Goal: Information Seeking & Learning: Check status

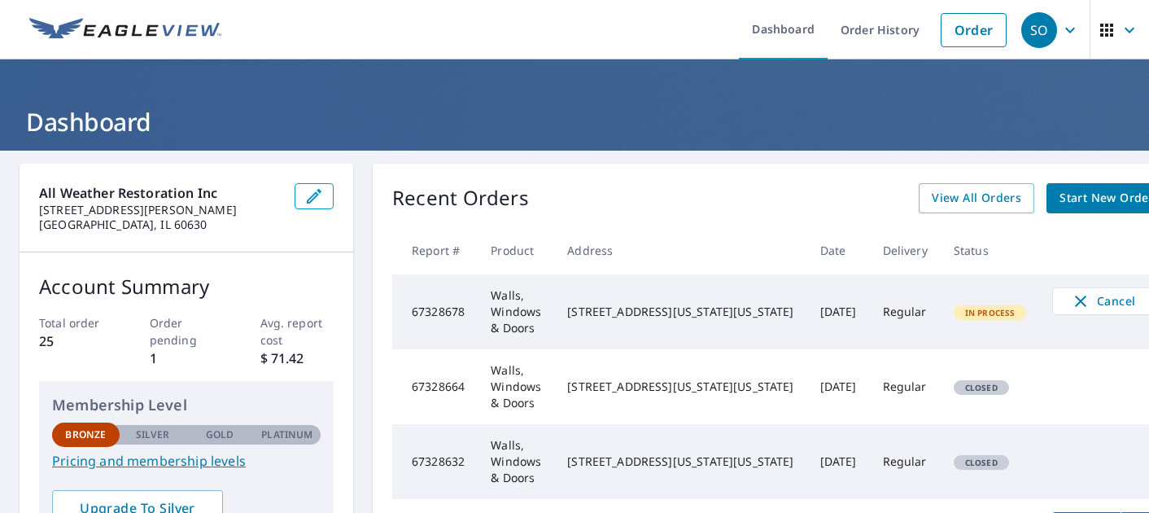
click at [421, 313] on td "67328678" at bounding box center [434, 311] width 85 height 75
click at [931, 203] on span "View All Orders" at bounding box center [975, 198] width 89 height 20
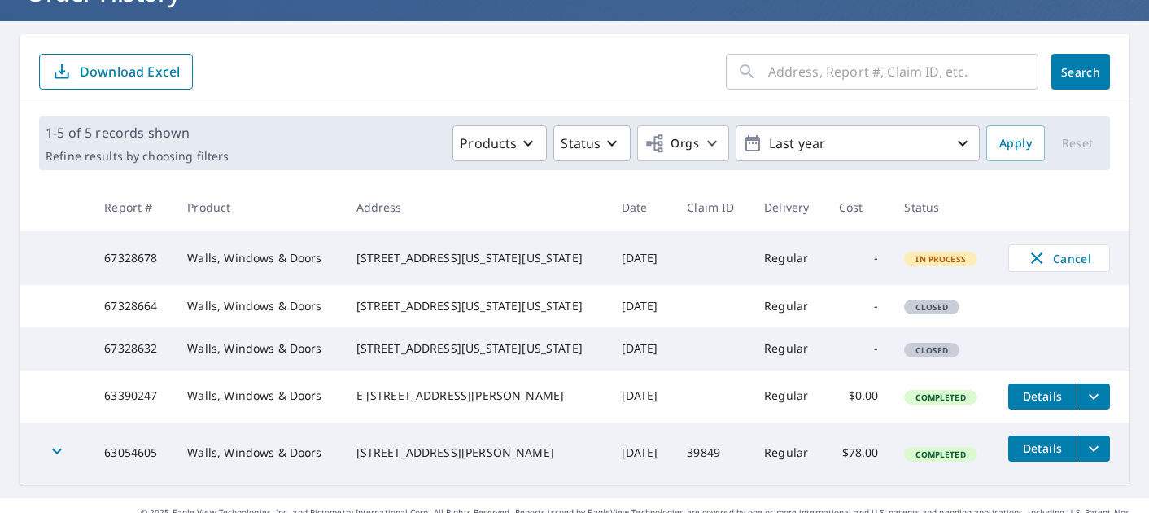
scroll to position [163, 0]
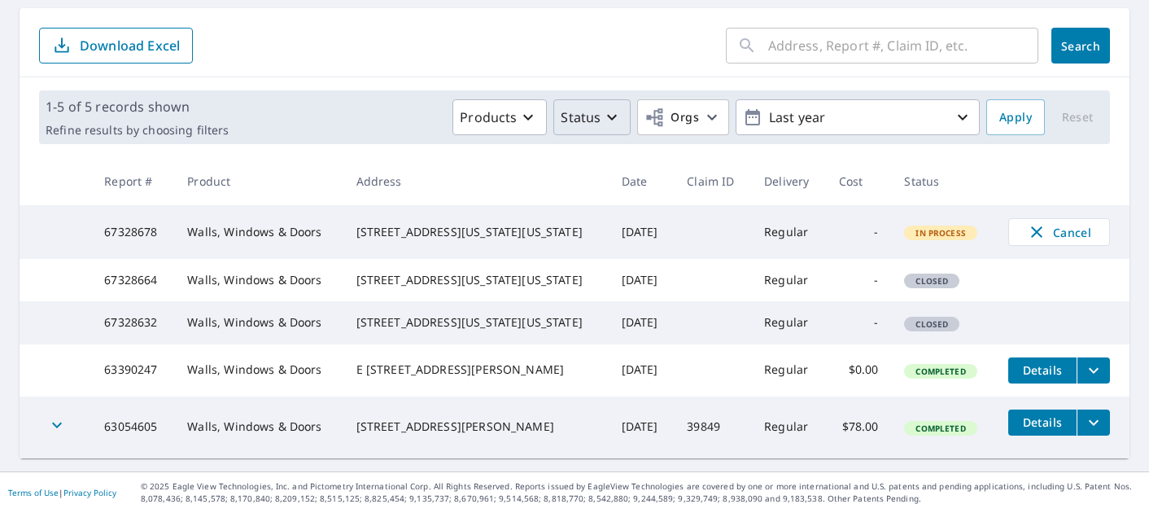
click at [573, 107] on p "Status" at bounding box center [581, 117] width 40 height 20
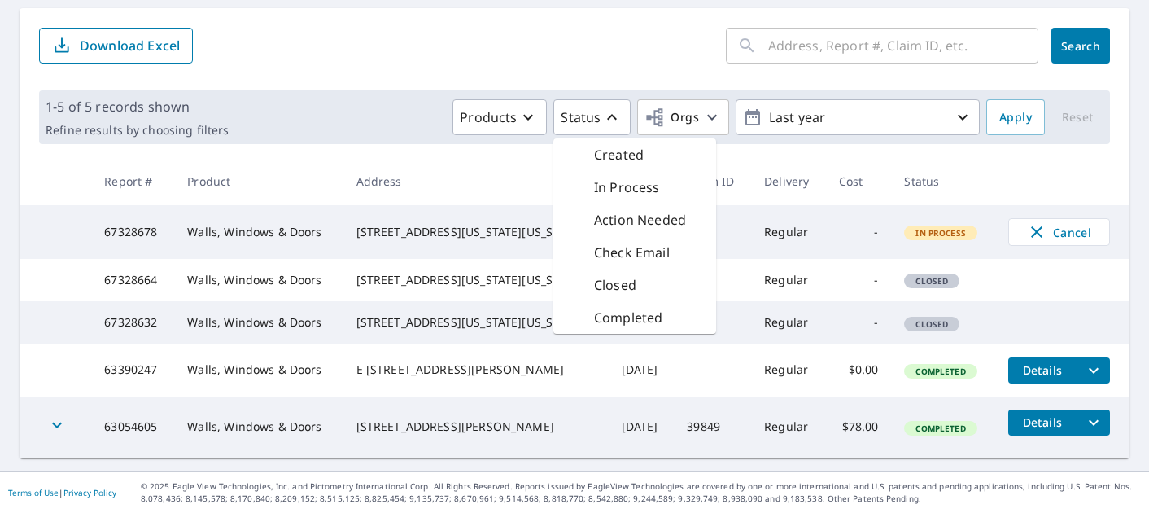
click at [609, 177] on p "In Process" at bounding box center [627, 187] width 66 height 20
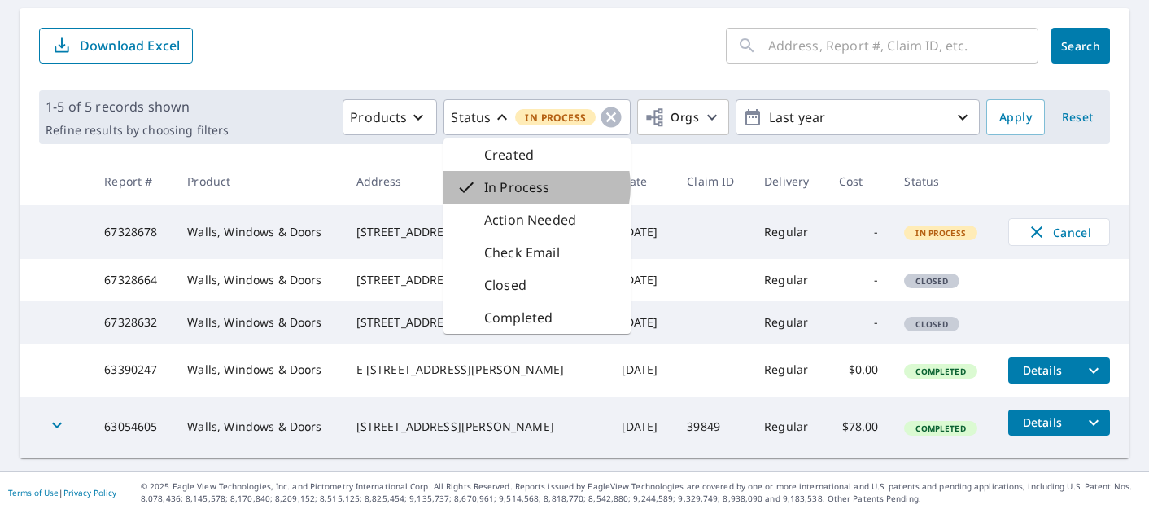
click at [526, 179] on p "In Process" at bounding box center [517, 187] width 66 height 20
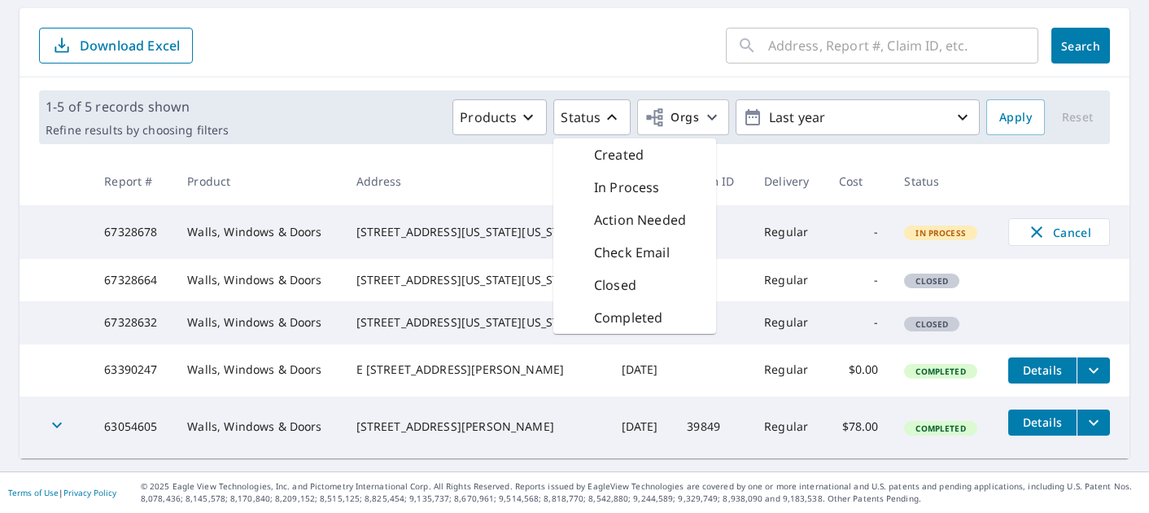
click at [472, 235] on div "[STREET_ADDRESS][US_STATE][US_STATE]" at bounding box center [475, 232] width 239 height 16
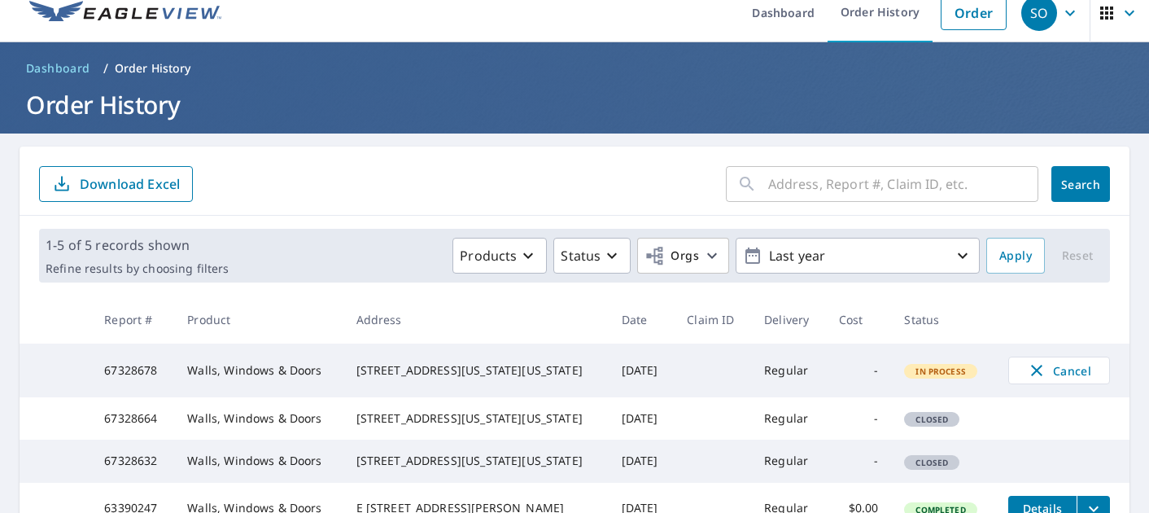
scroll to position [0, 0]
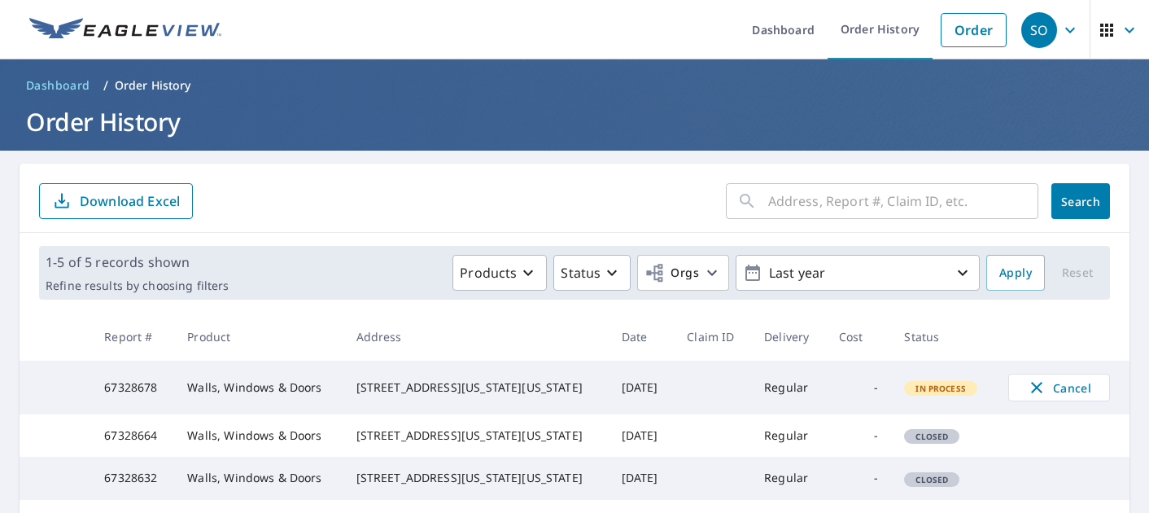
click at [1119, 27] on icon "button" at bounding box center [1129, 30] width 20 height 20
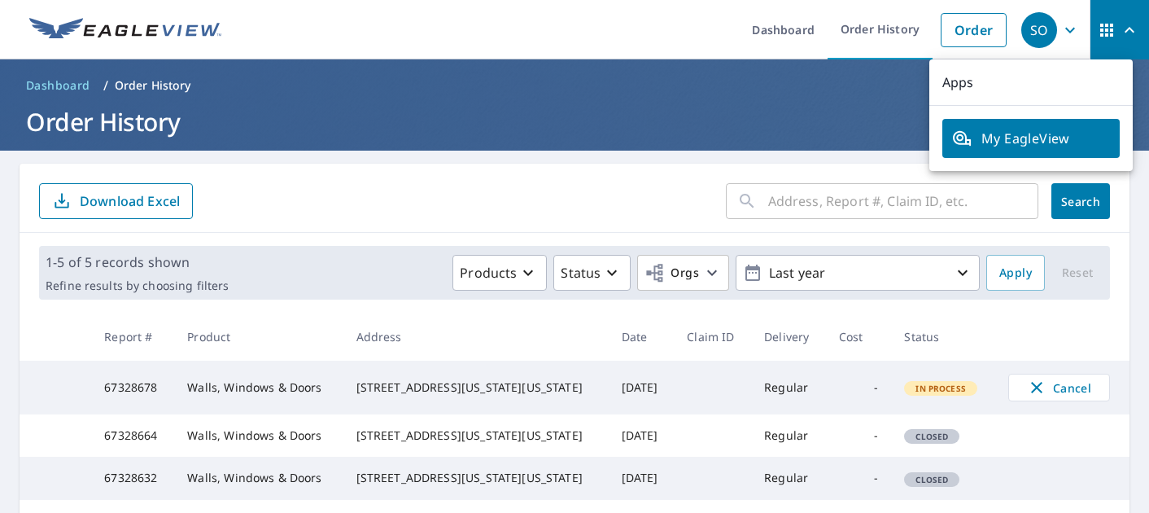
click at [699, 41] on ul "Dashboard Order History Order" at bounding box center [622, 29] width 783 height 59
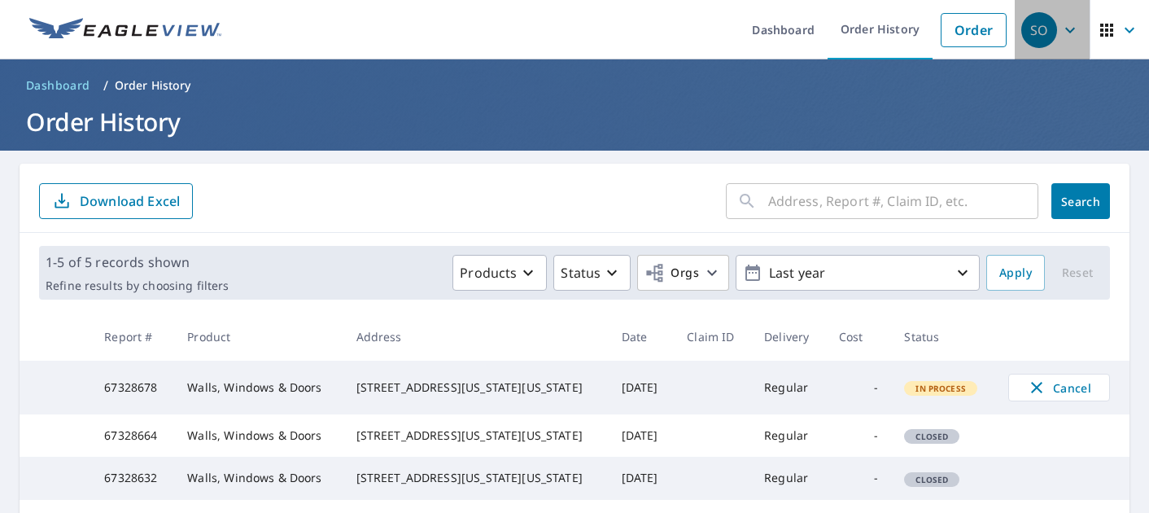
click at [1036, 40] on div "SO" at bounding box center [1039, 30] width 36 height 36
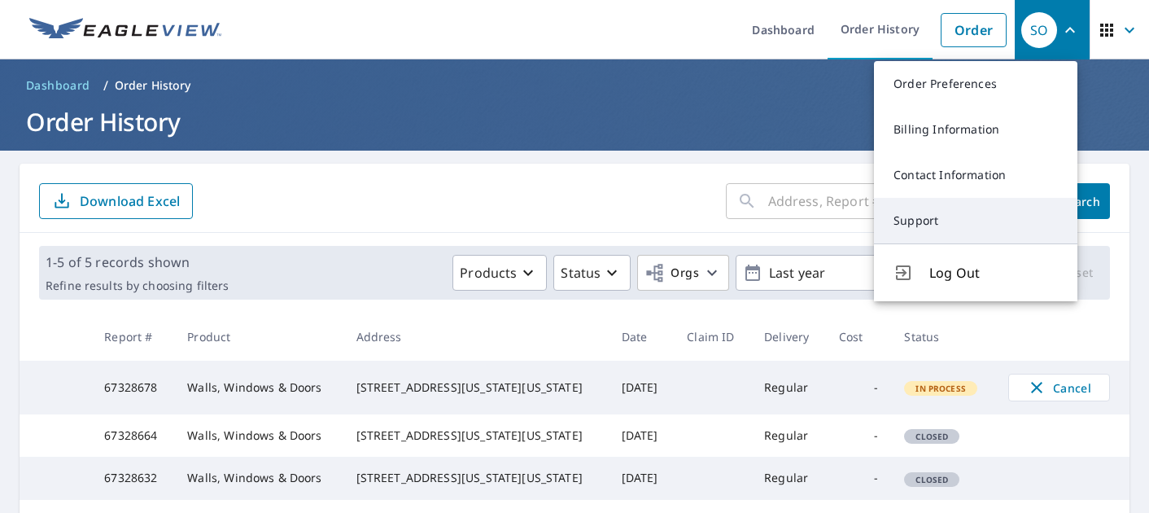
click at [909, 224] on link "Support" at bounding box center [975, 221] width 203 height 46
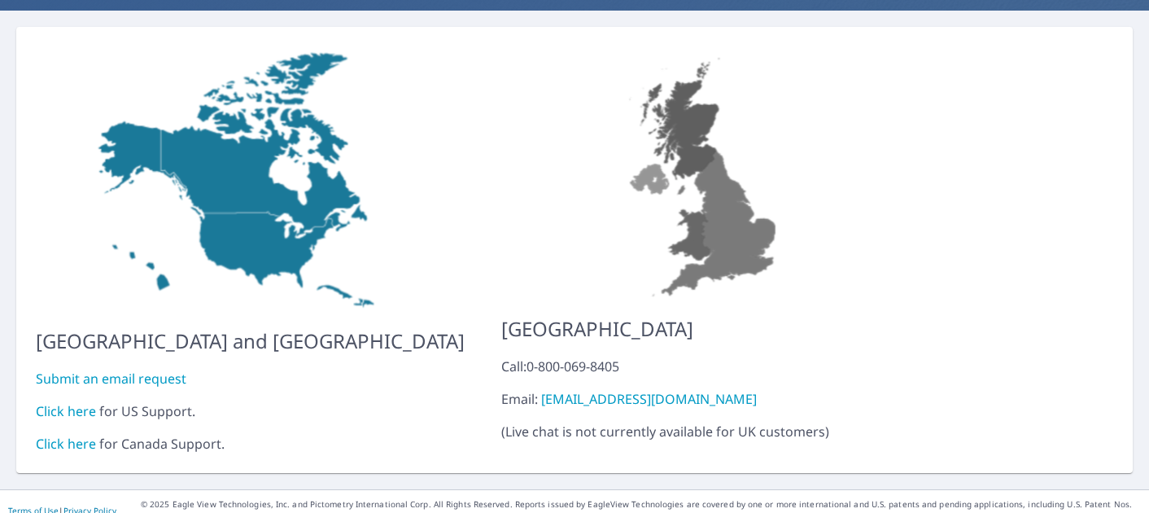
scroll to position [146, 0]
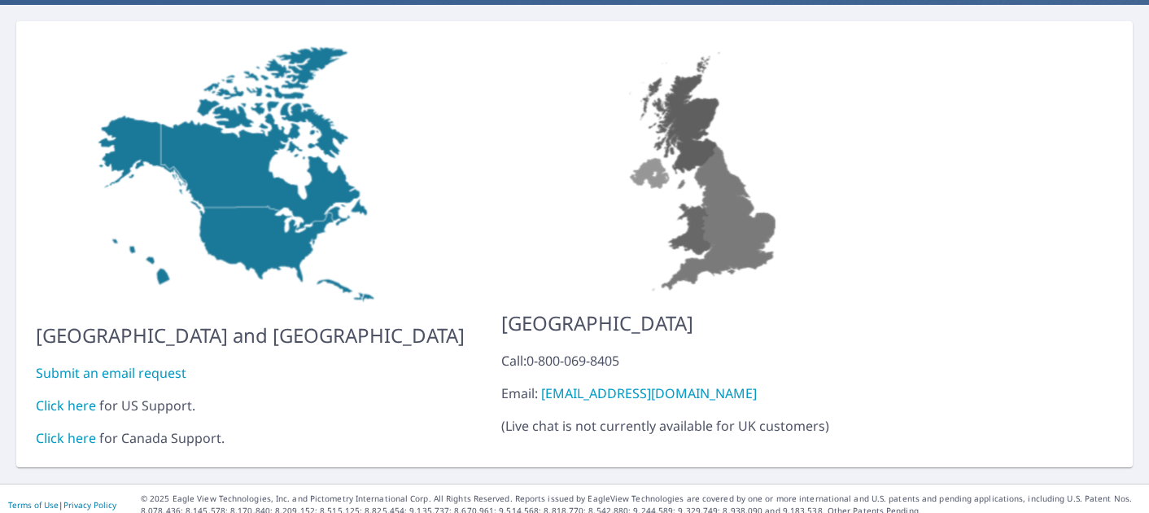
click at [65, 396] on link "Click here" at bounding box center [66, 405] width 60 height 18
click at [81, 396] on link "Click here" at bounding box center [66, 405] width 60 height 18
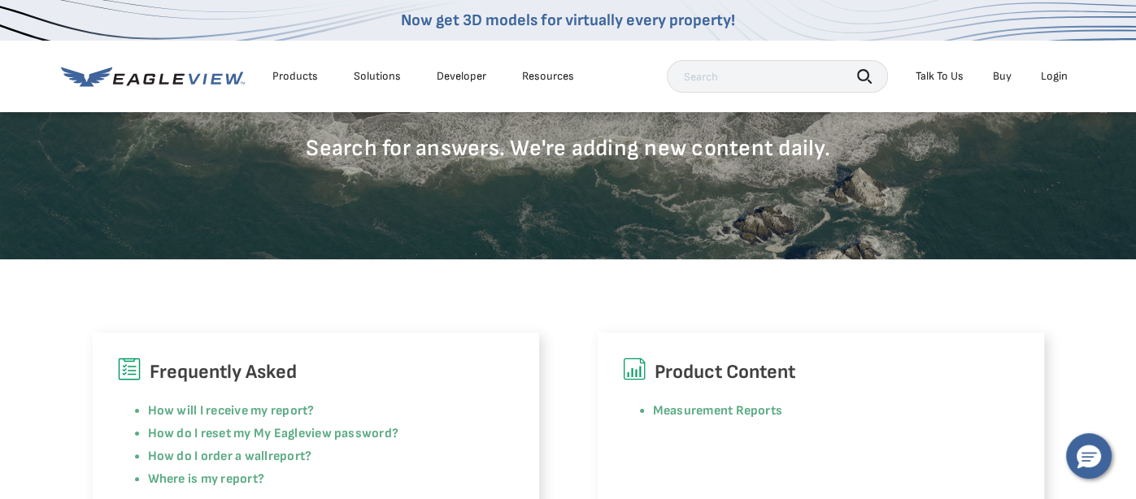
scroll to position [325, 0]
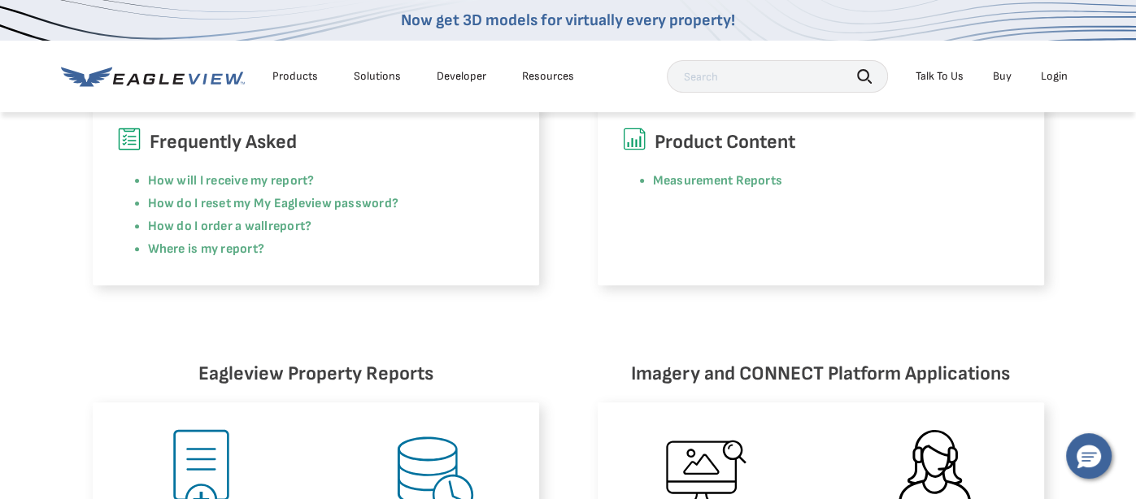
scroll to position [569, 0]
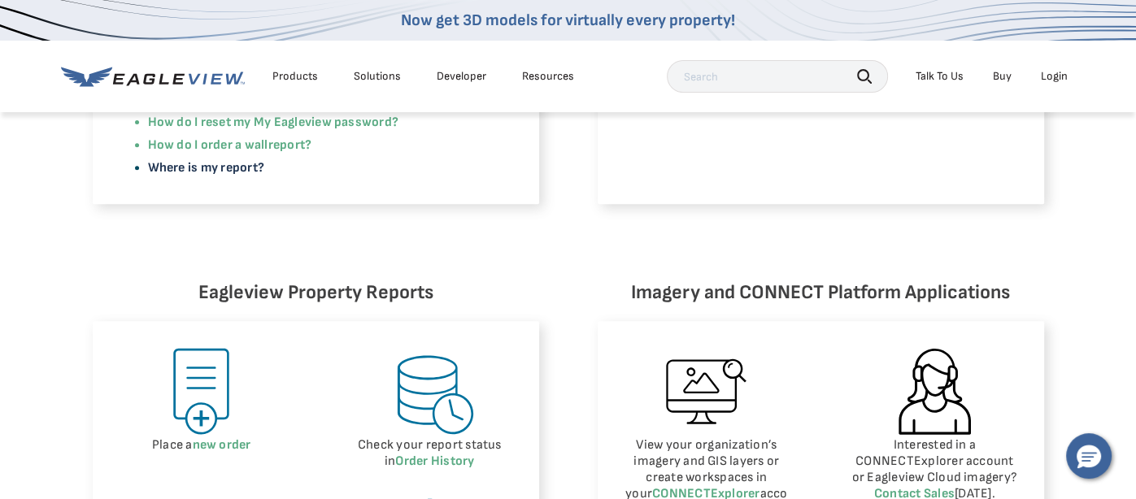
click at [241, 172] on link "Where is my report?" at bounding box center [206, 167] width 117 height 15
